Goal: Transaction & Acquisition: Download file/media

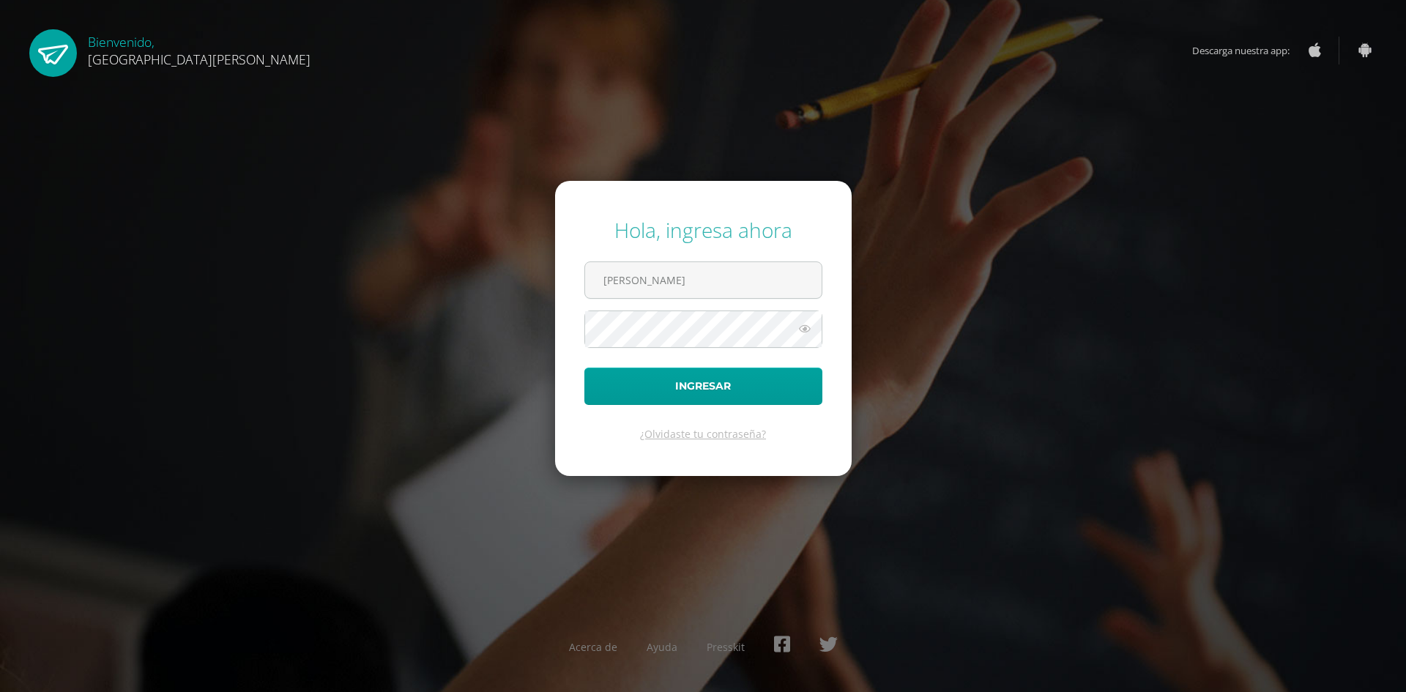
type input "elizabeth.o201095@gmail.com"
click at [584, 368] on button "Ingresar" at bounding box center [703, 386] width 238 height 37
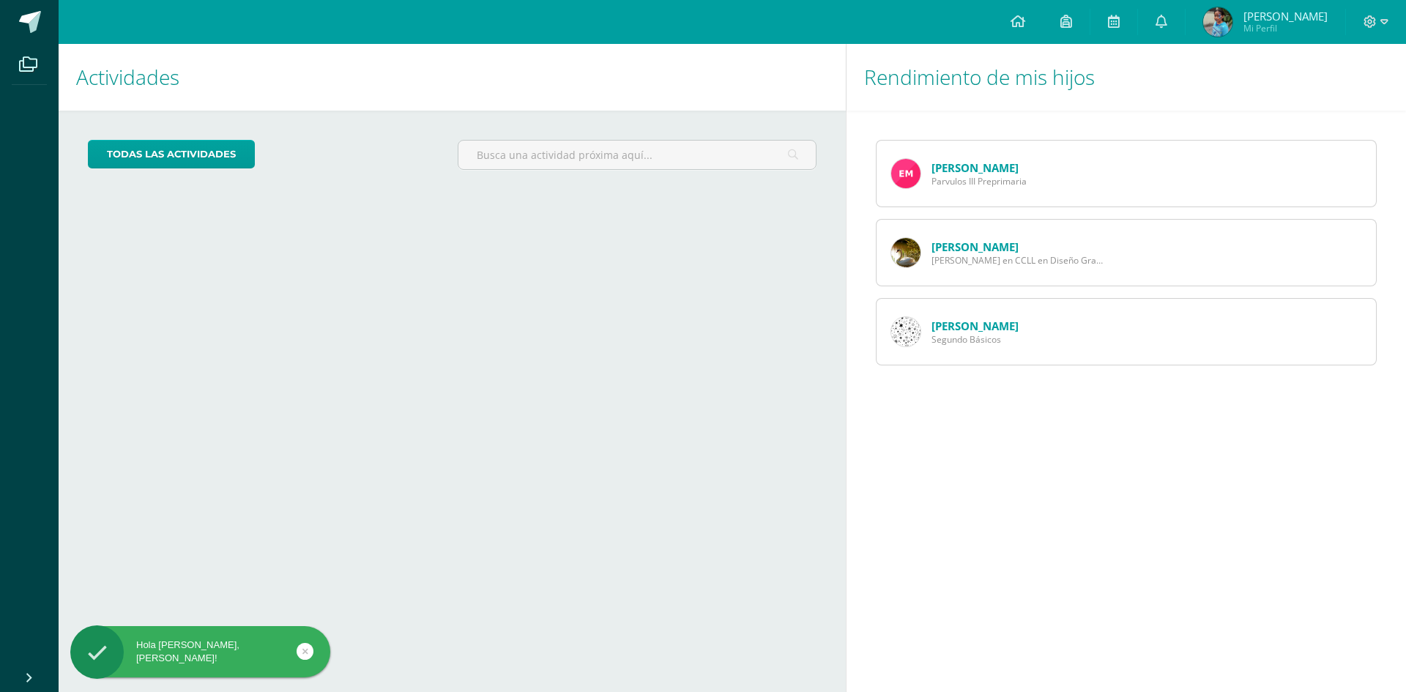
click at [968, 168] on link "Esteban Monzon" at bounding box center [975, 167] width 87 height 15
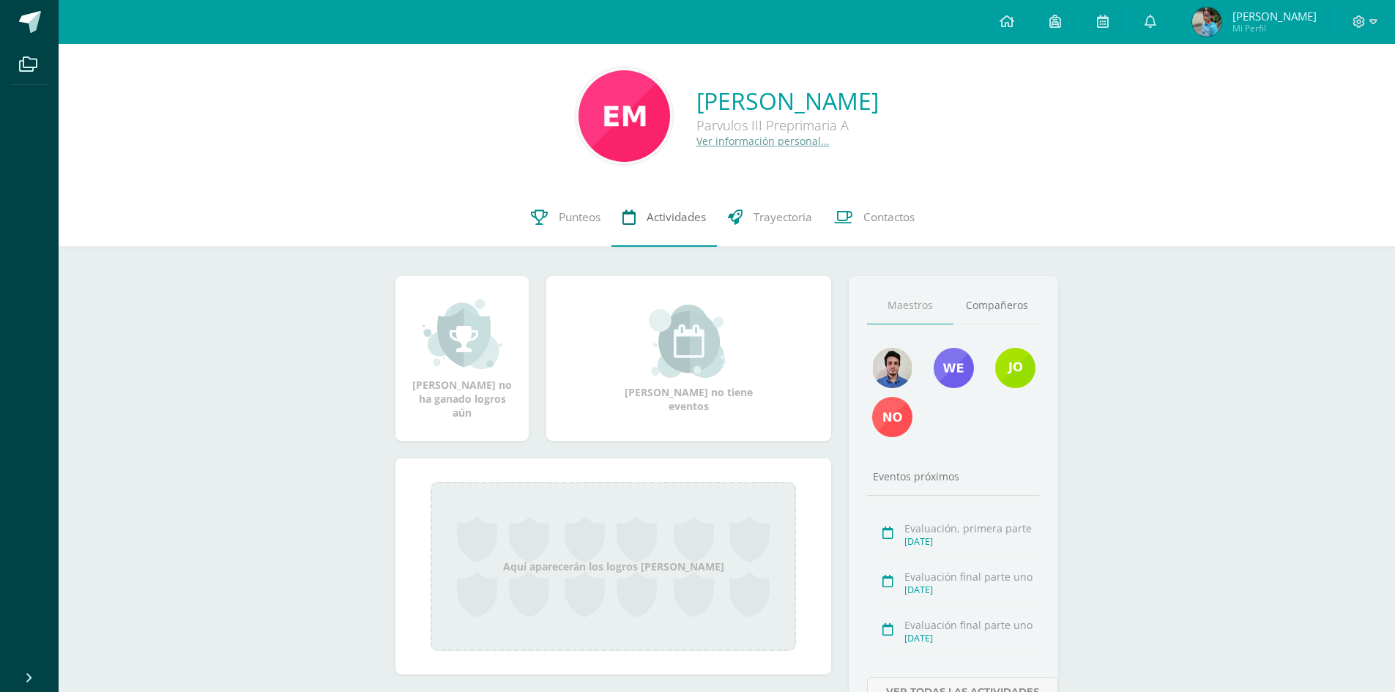
click at [656, 224] on span "Actividades" at bounding box center [676, 216] width 59 height 15
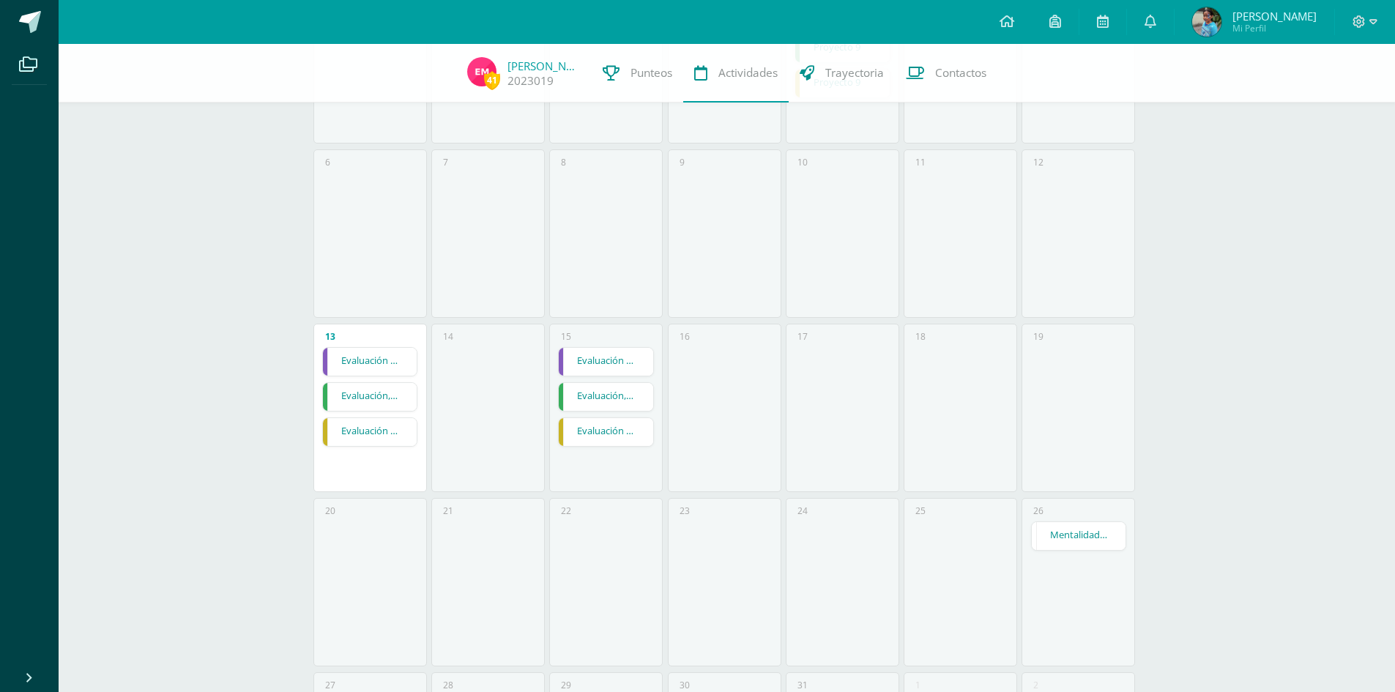
scroll to position [320, 0]
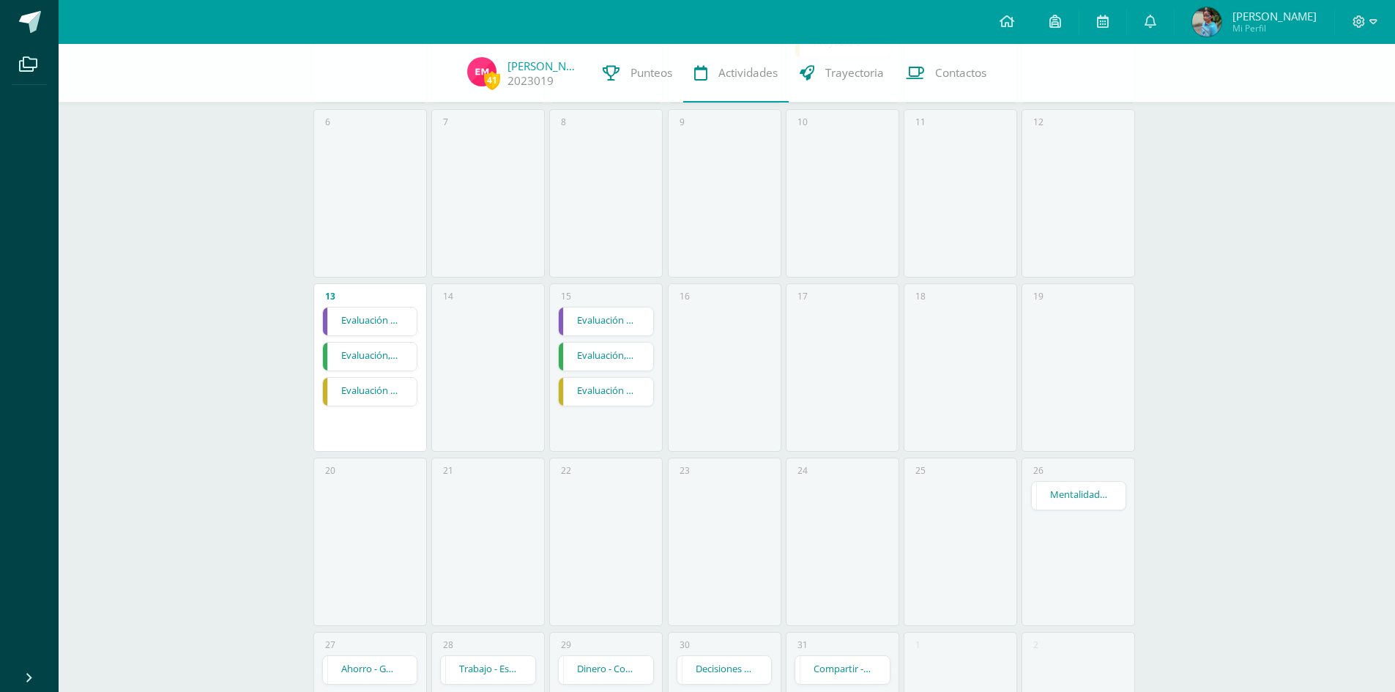
click at [364, 396] on link "Evaluación final parte uno" at bounding box center [370, 392] width 94 height 28
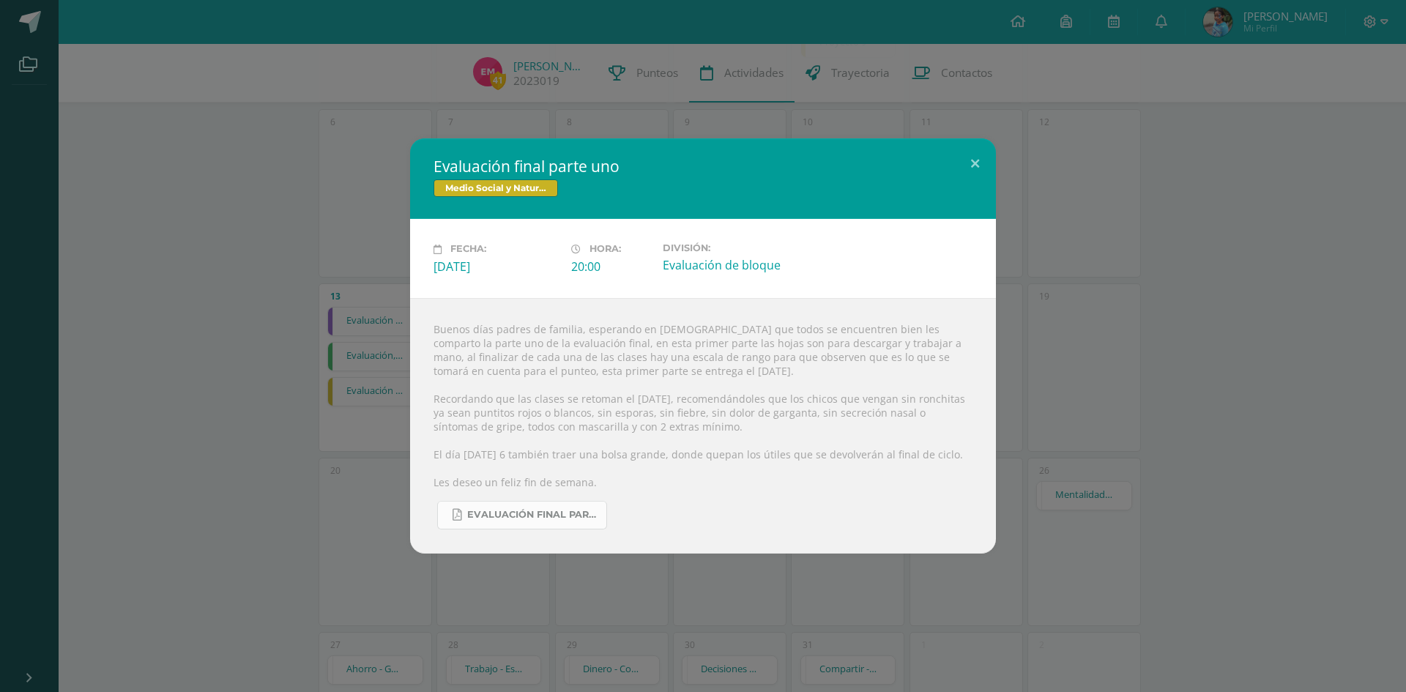
click at [525, 508] on link "Evaluación final parte uno.pdf" at bounding box center [522, 515] width 170 height 29
click at [973, 157] on button at bounding box center [975, 163] width 42 height 50
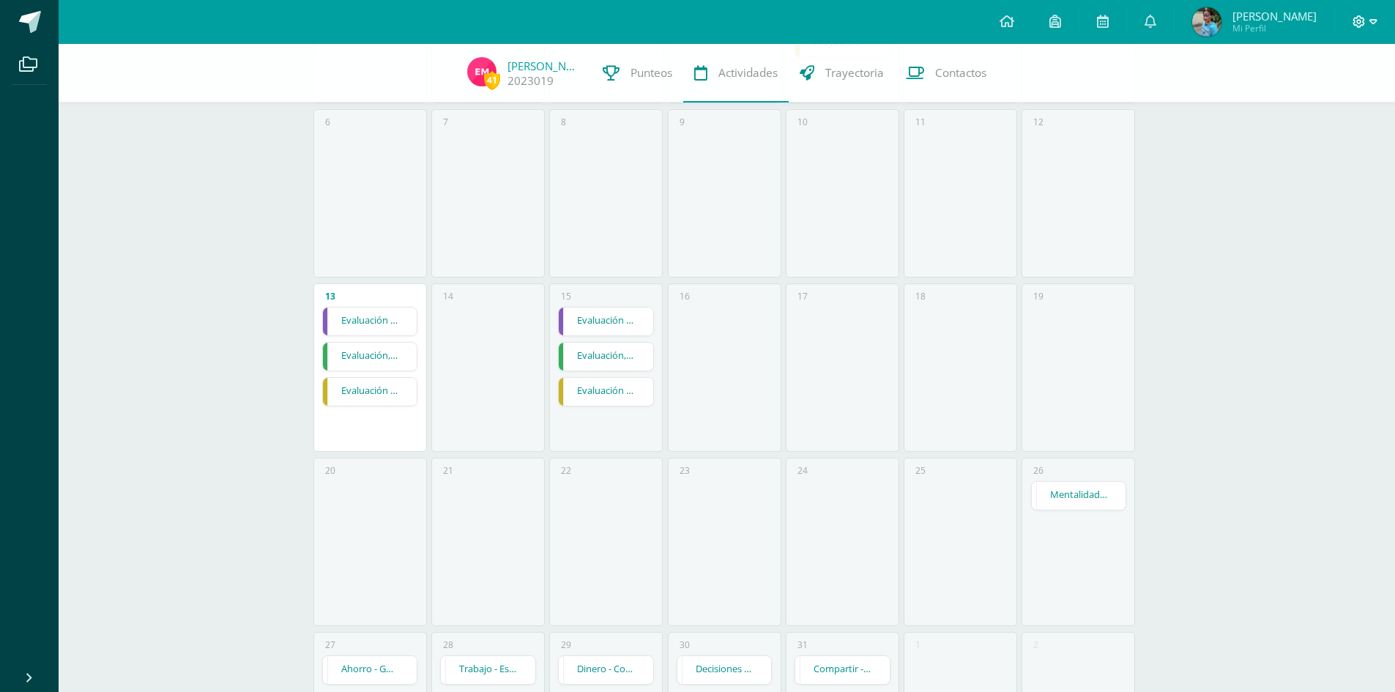
click at [1373, 29] on span at bounding box center [1365, 22] width 25 height 16
click at [1325, 104] on span "Cerrar sesión" at bounding box center [1328, 100] width 66 height 14
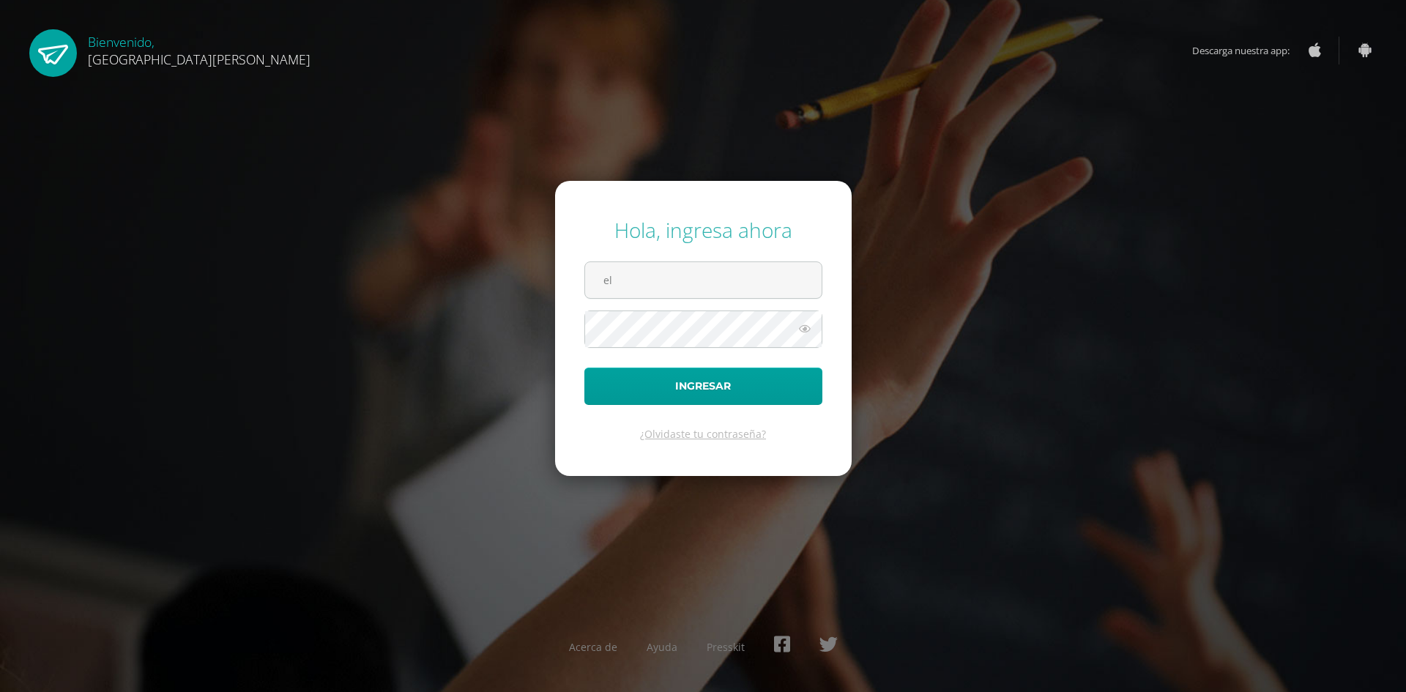
type input "[PERSON_NAME][EMAIL_ADDRESS][DOMAIN_NAME]"
click at [584, 368] on button "Ingresar" at bounding box center [703, 386] width 238 height 37
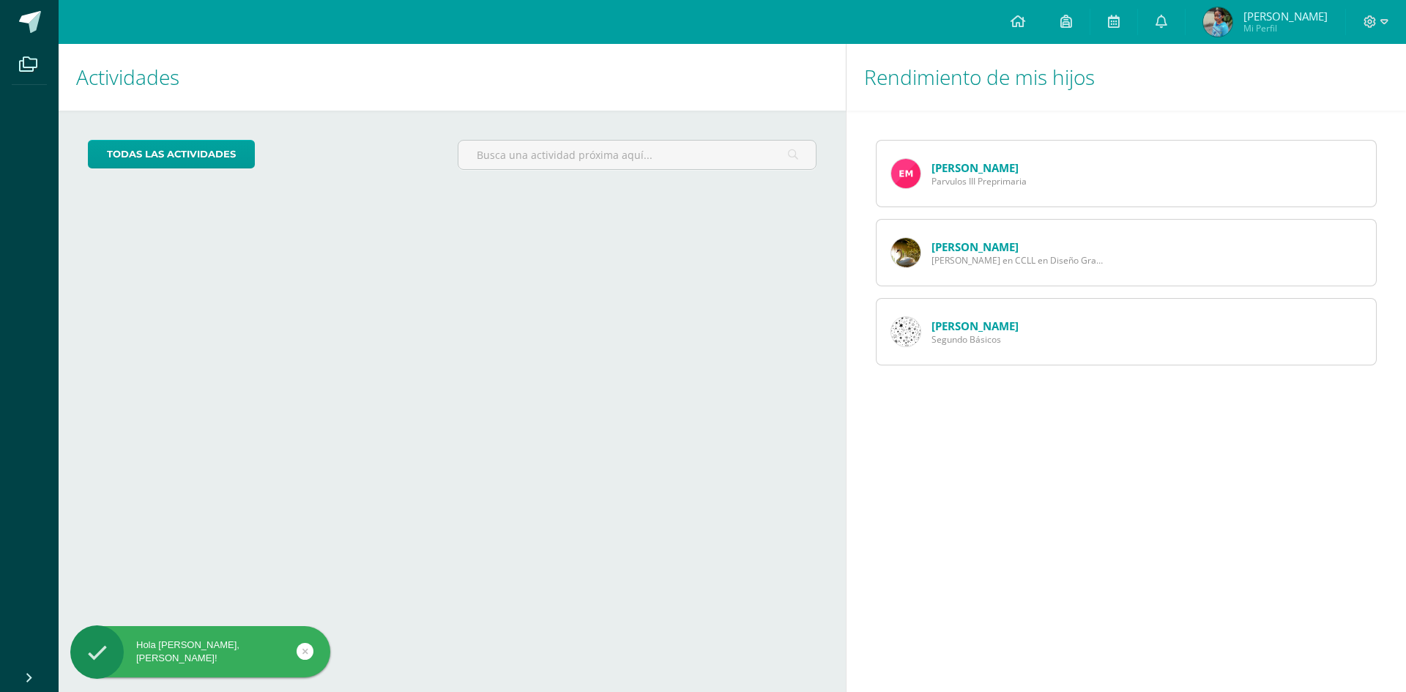
click at [948, 165] on link "[PERSON_NAME]" at bounding box center [975, 167] width 87 height 15
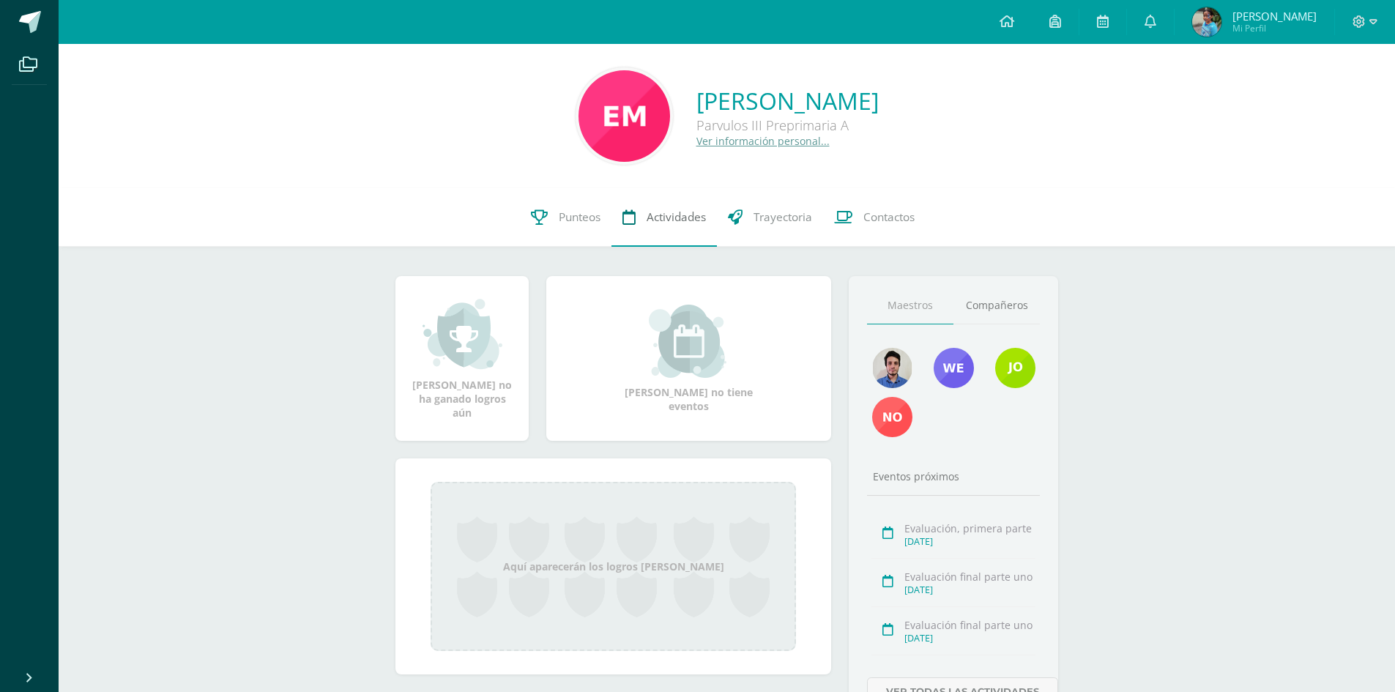
click at [653, 215] on span "Actividades" at bounding box center [676, 216] width 59 height 15
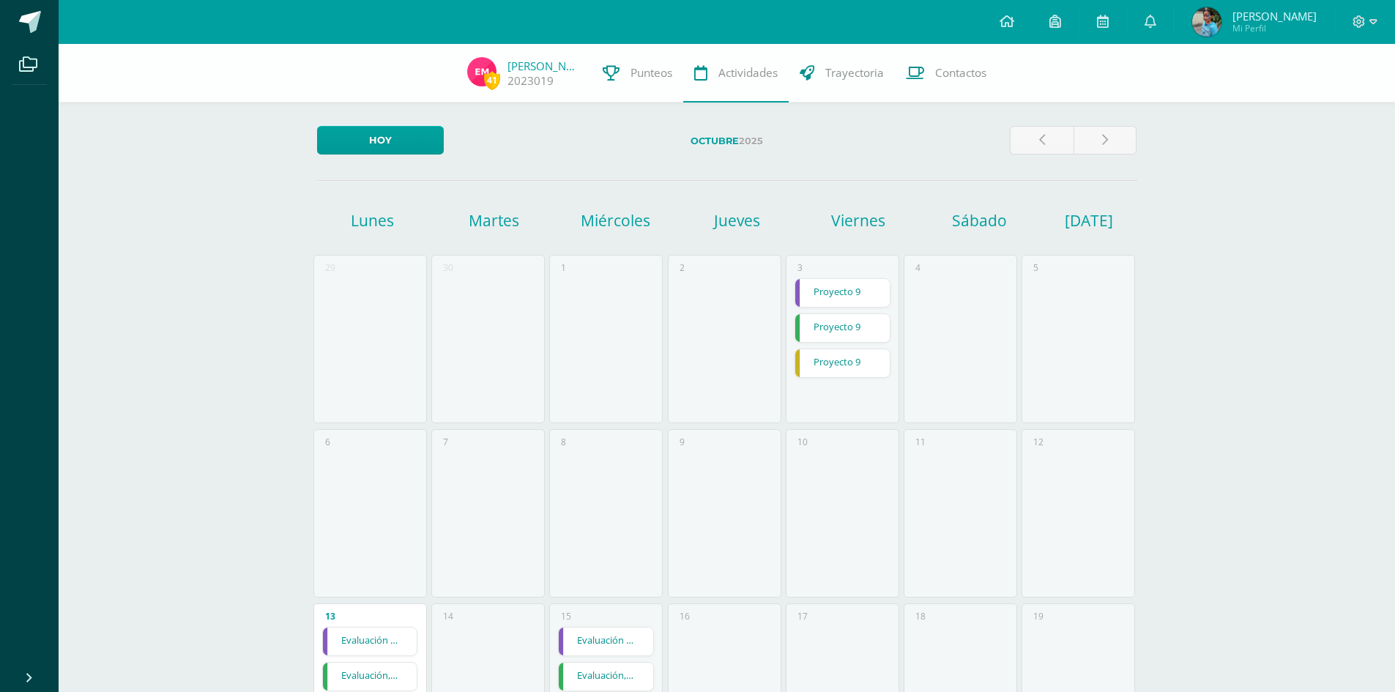
click at [359, 640] on link "Evaluación final parte uno" at bounding box center [370, 642] width 94 height 28
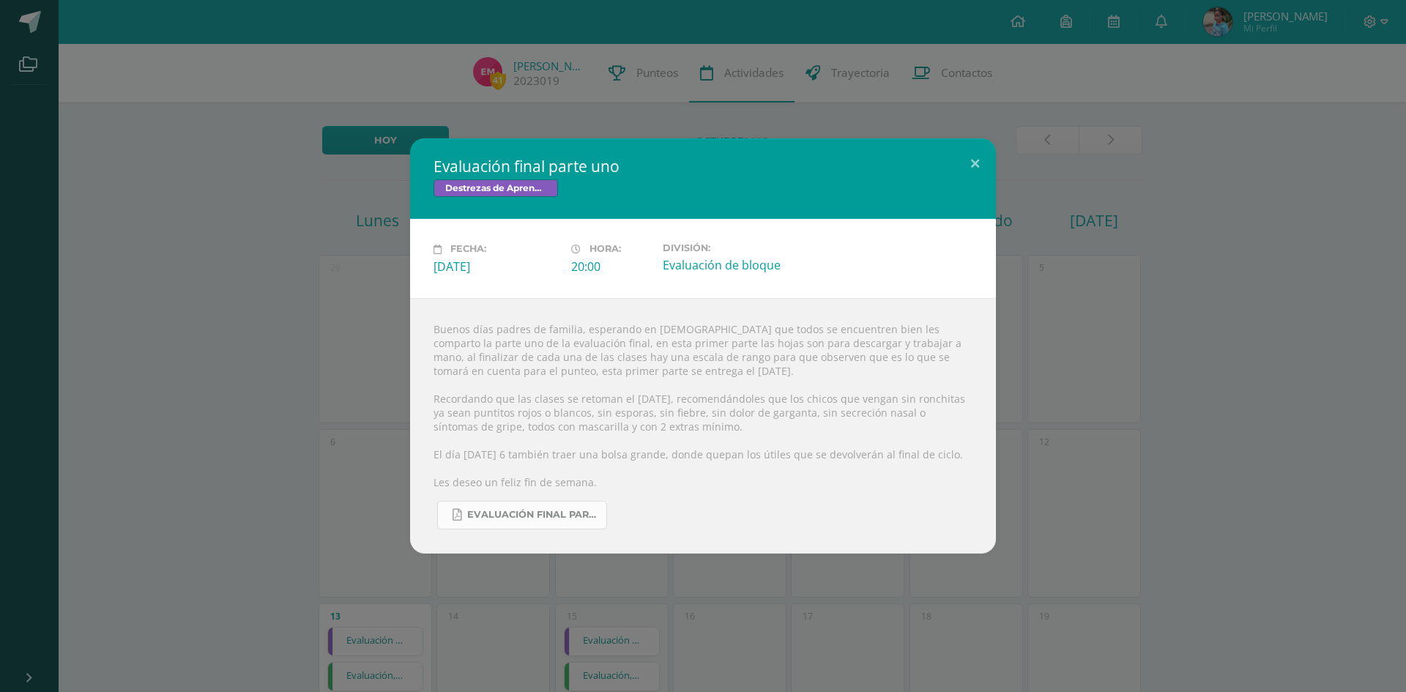
click at [505, 511] on span "Evaluación final parte uno.pdf" at bounding box center [533, 515] width 132 height 12
click at [971, 163] on button at bounding box center [975, 163] width 42 height 50
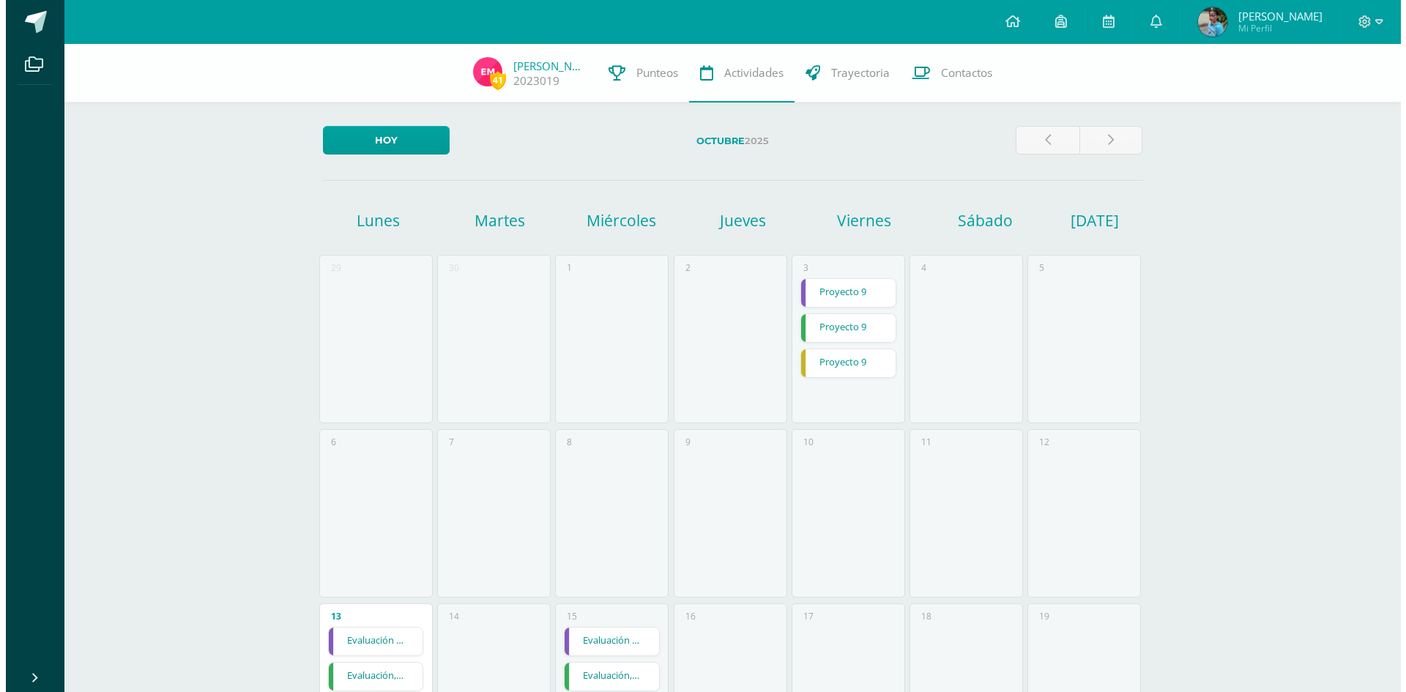
scroll to position [464, 0]
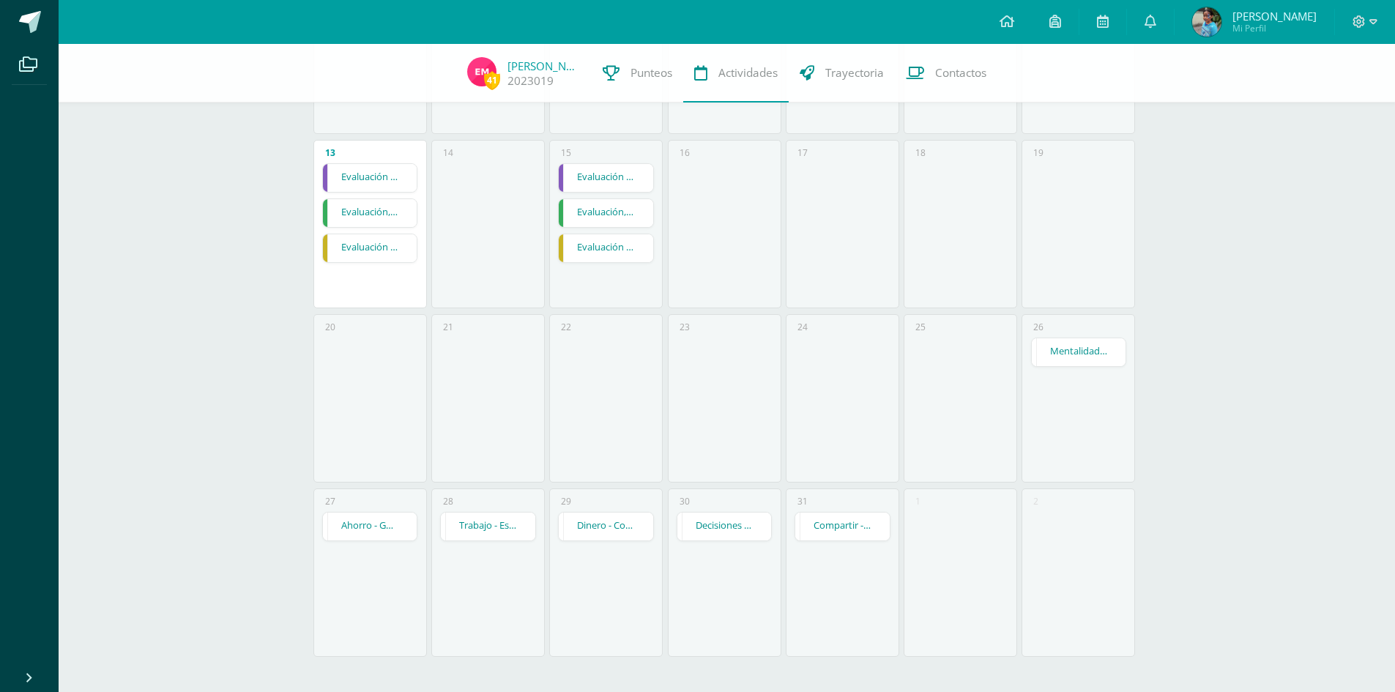
click at [603, 176] on link "Evaluación final" at bounding box center [606, 178] width 94 height 28
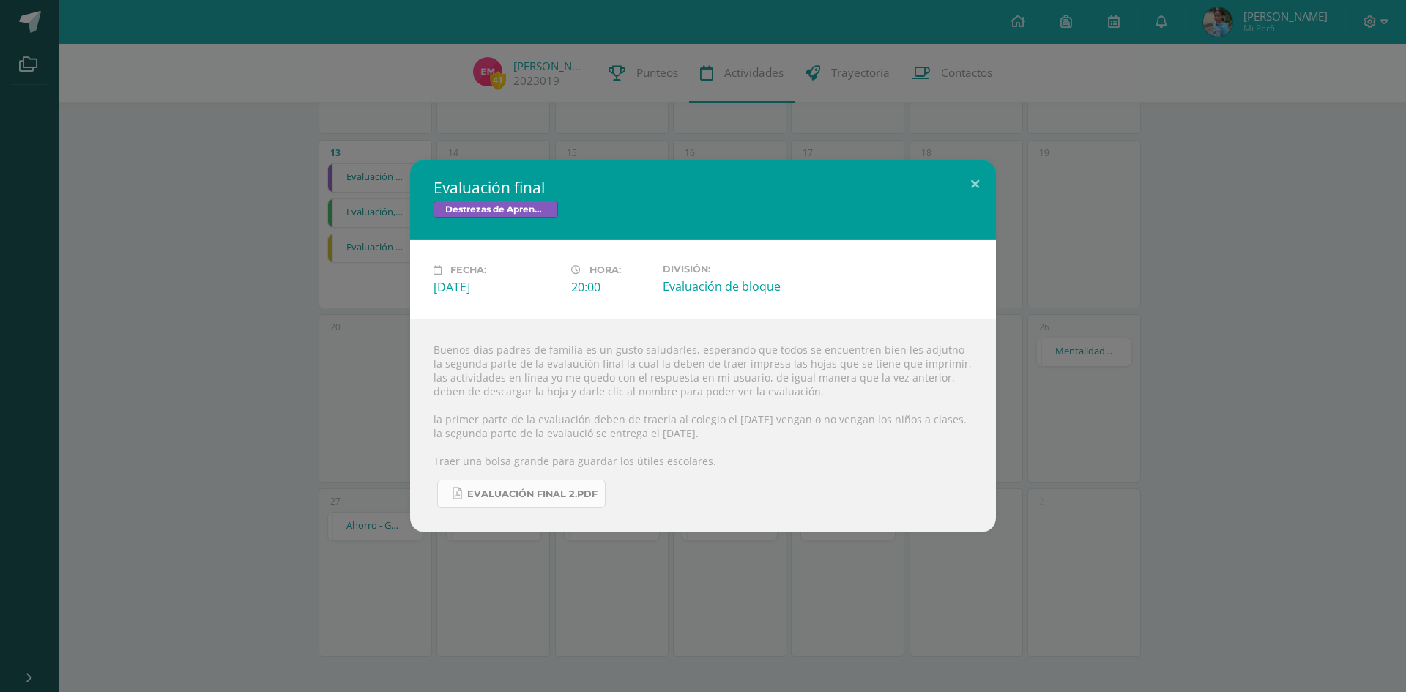
click at [561, 494] on link "Evaluación final 2.pdf" at bounding box center [521, 494] width 168 height 29
click at [965, 179] on button at bounding box center [975, 185] width 42 height 50
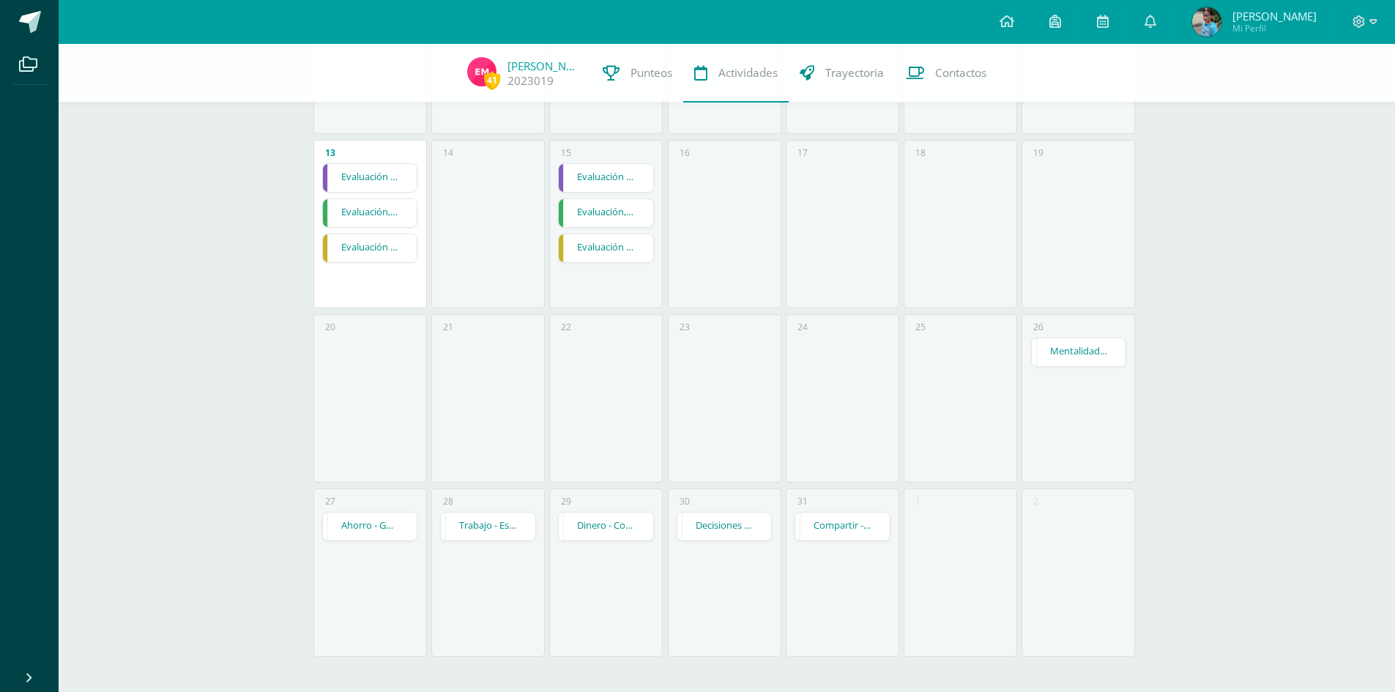
click at [352, 181] on link "Evaluación final parte uno" at bounding box center [370, 178] width 94 height 28
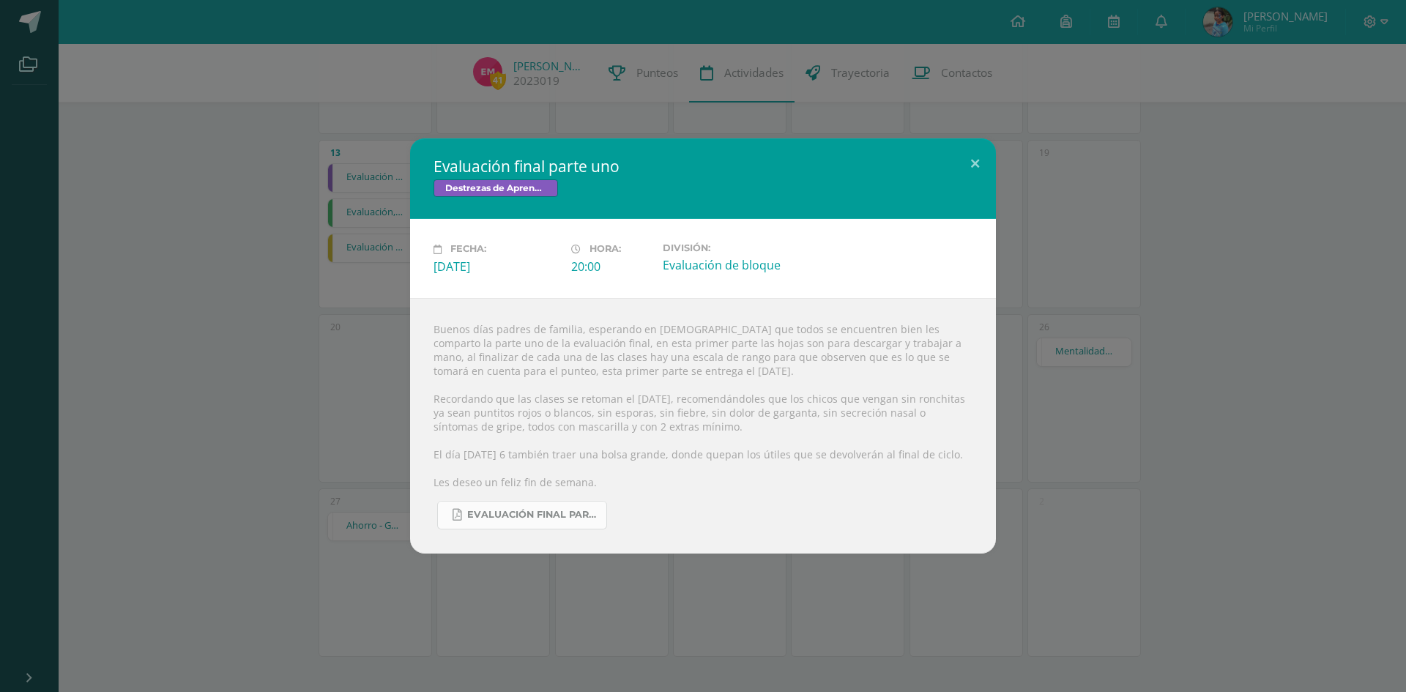
click at [544, 513] on span "Evaluación final parte uno.pdf" at bounding box center [533, 515] width 132 height 12
